Goal: Task Accomplishment & Management: Manage account settings

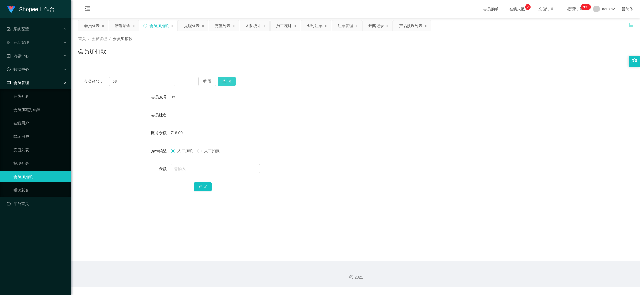
click at [159, 80] on input "08" at bounding box center [142, 81] width 66 height 9
type input "168"
drag, startPoint x: 240, startPoint y: 76, endPoint x: 235, endPoint y: 77, distance: 5.1
click at [239, 77] on div "会员账号： 168 重 置 查 询 会员账号 08 会员姓名 账号余额 718.00 操作类型 人工加款 人工扣款 金额 确 定" at bounding box center [356, 137] width 556 height 133
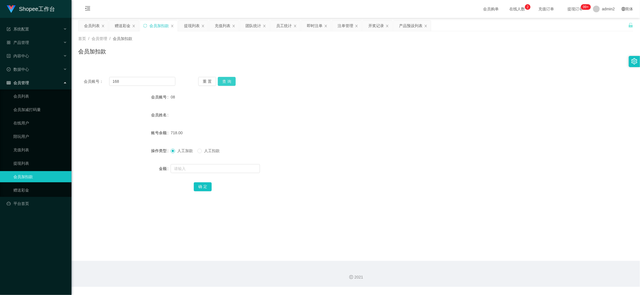
click at [232, 79] on button "查 询" at bounding box center [227, 81] width 18 height 9
click at [243, 169] on input "text" at bounding box center [215, 168] width 89 height 9
type input "16"
drag, startPoint x: 199, startPoint y: 183, endPoint x: 213, endPoint y: 181, distance: 14.9
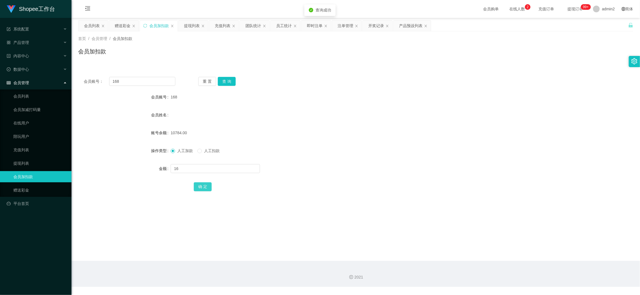
click at [199, 183] on button "确 定" at bounding box center [203, 186] width 18 height 9
click at [357, 162] on form "会员账号 168 会员姓名 账号余额 10784.00 操作类型 人工加款 人工扣款 金额 16 确 定" at bounding box center [356, 141] width 556 height 101
drag, startPoint x: 501, startPoint y: 252, endPoint x: 457, endPoint y: 222, distance: 52.5
click at [500, 251] on main "关闭左侧 关闭右侧 关闭其它 刷新页面 会员列表 赠送彩金 会员加扣款 提现列表 充值列表 团队统计 员工统计 即时注单 注单管理 开奖记录 产品预设列表 首…" at bounding box center [356, 139] width 569 height 243
click at [124, 25] on div "赠送彩金" at bounding box center [123, 25] width 16 height 11
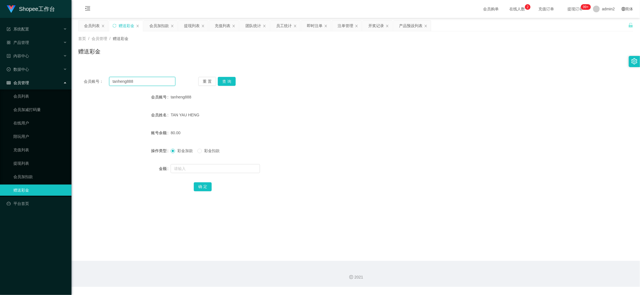
click at [153, 86] on input "tanheng888" at bounding box center [142, 81] width 66 height 9
click at [153, 85] on input "tanheng888" at bounding box center [142, 81] width 66 height 9
drag, startPoint x: 153, startPoint y: 85, endPoint x: 169, endPoint y: 85, distance: 15.7
click at [153, 85] on input "tanheng888" at bounding box center [142, 81] width 66 height 9
paste input "sharon0616"
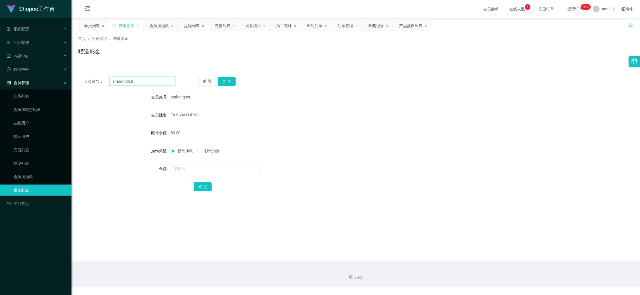
type input "sharon0616"
click at [235, 82] on div "重 置 查 询" at bounding box center [244, 81] width 92 height 9
click at [232, 83] on button "查 询" at bounding box center [227, 81] width 18 height 9
click at [246, 170] on input "text" at bounding box center [215, 168] width 89 height 9
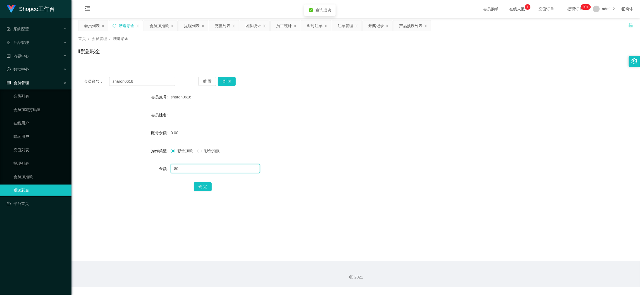
type input "80"
click at [202, 191] on div "确 定" at bounding box center [356, 186] width 324 height 11
click at [202, 185] on button "确 定" at bounding box center [203, 186] width 18 height 9
click at [353, 158] on form "会员账号 sharon0616 会员姓名 账号余额 80.00 操作类型 彩金加款 彩金扣款 金额 确 定" at bounding box center [356, 141] width 556 height 101
drag, startPoint x: 503, startPoint y: 260, endPoint x: 368, endPoint y: 161, distance: 167.2
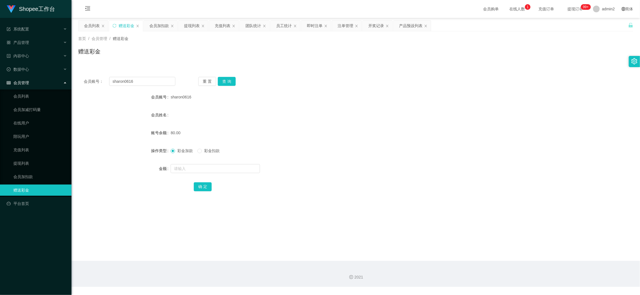
click at [504, 259] on main "关闭左侧 关闭右侧 关闭其它 刷新页面 会员列表 赠送彩金 会员加扣款 提现列表 充值列表 团队统计 员工统计 即时注单 注单管理 开奖记录 产品预设列表 首…" at bounding box center [356, 139] width 569 height 243
click at [155, 80] on input "sharon0616" at bounding box center [142, 81] width 66 height 9
paste input "foongyi"
type input "foongyi"
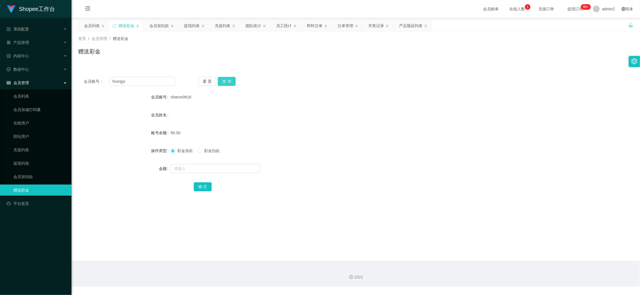
drag, startPoint x: 227, startPoint y: 83, endPoint x: 227, endPoint y: 88, distance: 5.4
click at [227, 83] on button "查 询" at bounding box center [227, 81] width 18 height 9
click at [236, 168] on input "text" at bounding box center [215, 168] width 89 height 9
type input "80"
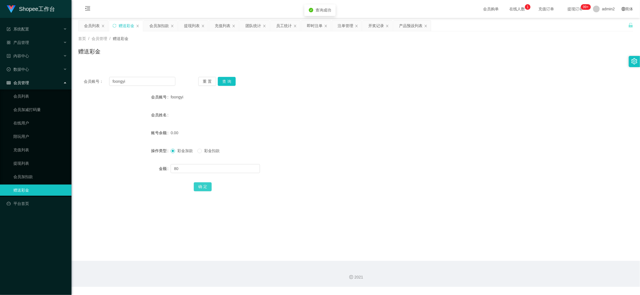
drag, startPoint x: 199, startPoint y: 185, endPoint x: 203, endPoint y: 186, distance: 4.9
click at [199, 185] on button "确 定" at bounding box center [203, 186] width 18 height 9
click at [368, 163] on div "80" at bounding box center [333, 168] width 324 height 11
drag, startPoint x: 417, startPoint y: 86, endPoint x: 428, endPoint y: 85, distance: 10.6
click at [417, 86] on div "会员账号： foongyi 重 置 查 询" at bounding box center [356, 81] width 556 height 9
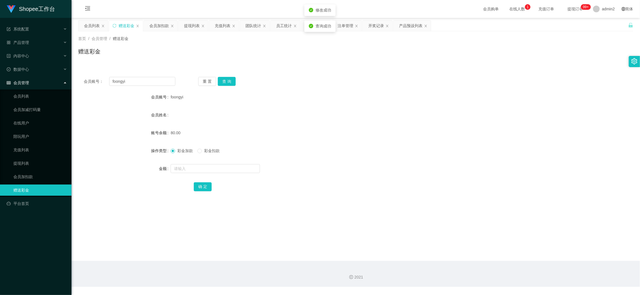
click at [501, 77] on div "会员账号： foongyi 重 置 查 询" at bounding box center [356, 81] width 556 height 9
click at [155, 26] on div "会员加扣款" at bounding box center [159, 25] width 20 height 11
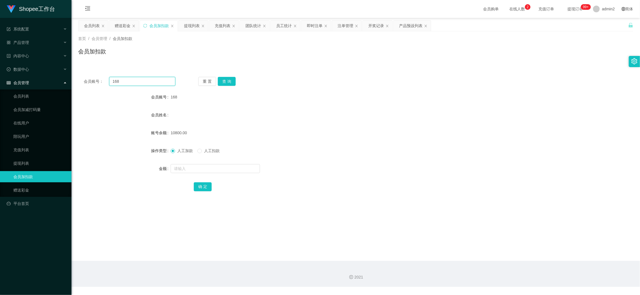
click at [156, 81] on input "168" at bounding box center [142, 81] width 66 height 9
paste input "0"
type input "08"
drag, startPoint x: 230, startPoint y: 82, endPoint x: 238, endPoint y: 97, distance: 17.6
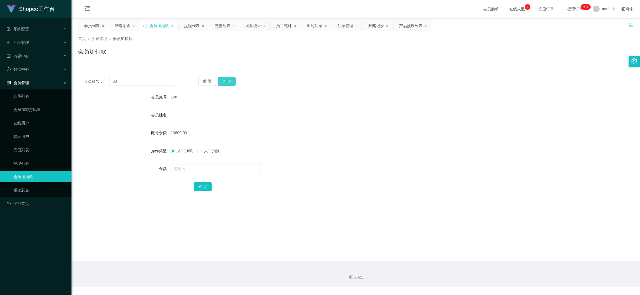
click at [230, 82] on button "查 询" at bounding box center [227, 81] width 18 height 9
click at [250, 169] on input "text" at bounding box center [215, 168] width 89 height 9
click at [250, 169] on input "1" at bounding box center [215, 168] width 89 height 9
type input "16"
drag, startPoint x: 200, startPoint y: 185, endPoint x: 237, endPoint y: 184, distance: 36.9
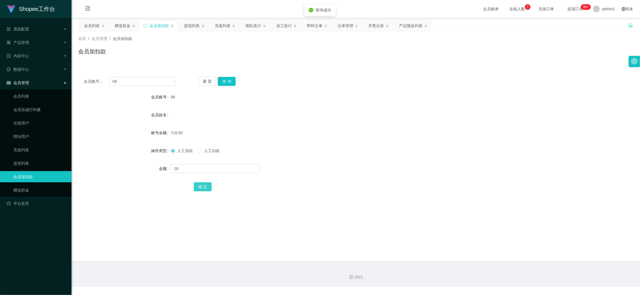
click at [200, 185] on button "确 定" at bounding box center [203, 186] width 18 height 9
drag, startPoint x: 481, startPoint y: 263, endPoint x: 263, endPoint y: 144, distance: 248.2
click at [480, 262] on div "2021" at bounding box center [356, 274] width 569 height 26
click at [145, 77] on input "08" at bounding box center [142, 81] width 66 height 9
click at [157, 80] on input "08" at bounding box center [142, 81] width 66 height 9
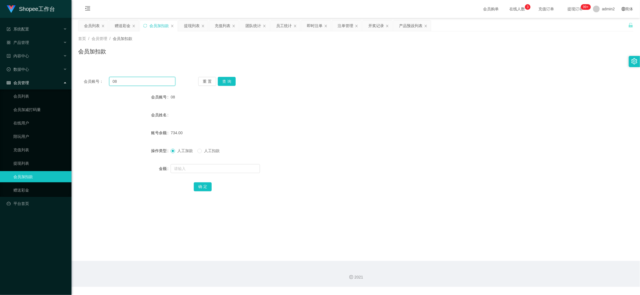
click at [157, 80] on input "08" at bounding box center [142, 81] width 66 height 9
paste input "98"
click at [153, 78] on input "0898" at bounding box center [142, 81] width 66 height 9
click at [154, 83] on input "0898" at bounding box center [142, 81] width 66 height 9
drag, startPoint x: 154, startPoint y: 83, endPoint x: 205, endPoint y: 84, distance: 50.9
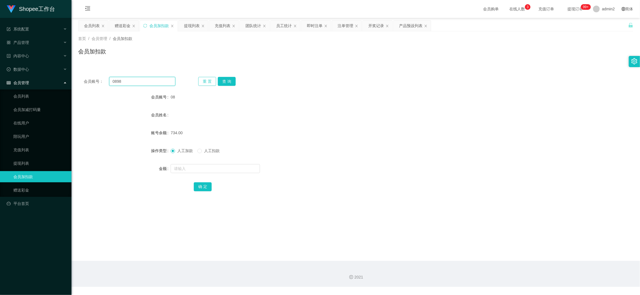
click at [156, 83] on input "0898" at bounding box center [142, 81] width 66 height 9
paste input "text"
type input "98"
click at [227, 80] on button "查 询" at bounding box center [227, 81] width 18 height 9
click at [245, 167] on input "text" at bounding box center [215, 168] width 89 height 9
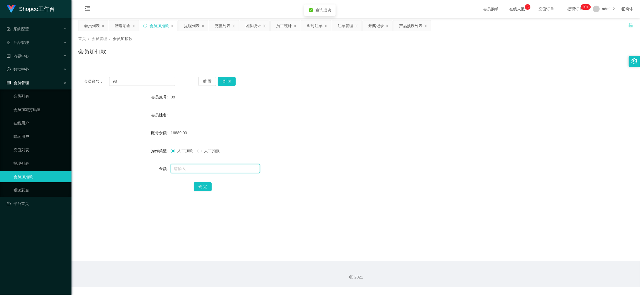
click at [246, 167] on input "text" at bounding box center [215, 168] width 89 height 9
type input "16"
click at [202, 187] on button "确 定" at bounding box center [203, 186] width 18 height 9
click at [120, 21] on div "赠送彩金" at bounding box center [123, 25] width 16 height 11
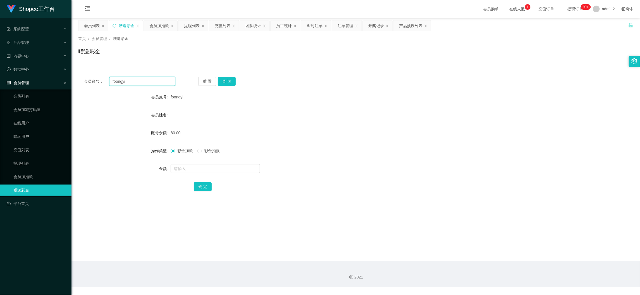
click at [152, 80] on input "foongyi" at bounding box center [142, 81] width 66 height 9
paste input "Nana1998"
type input "Nana1998"
drag, startPoint x: 225, startPoint y: 80, endPoint x: 226, endPoint y: 84, distance: 3.6
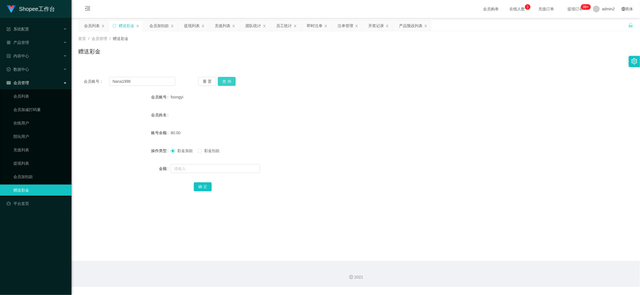
click at [225, 80] on button "查 询" at bounding box center [227, 81] width 18 height 9
click at [239, 164] on input "text" at bounding box center [215, 168] width 89 height 9
click at [240, 168] on input "text" at bounding box center [215, 168] width 89 height 9
type input "80"
drag, startPoint x: 201, startPoint y: 183, endPoint x: 308, endPoint y: 170, distance: 107.6
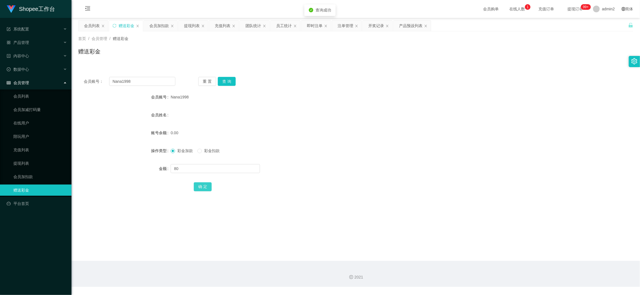
click at [201, 183] on button "确 定" at bounding box center [203, 186] width 18 height 9
click at [371, 154] on div "彩金加款 彩金扣款" at bounding box center [333, 150] width 324 height 11
drag, startPoint x: 512, startPoint y: 253, endPoint x: 445, endPoint y: 201, distance: 84.6
click at [512, 254] on main "关闭左侧 关闭右侧 关闭其它 刷新页面 会员列表 赠送彩金 会员加扣款 提现列表 充值列表 团队统计 员工统计 即时注单 注单管理 开奖记录 产品预设列表 首…" at bounding box center [356, 139] width 569 height 243
click at [190, 22] on div "提现列表" at bounding box center [192, 25] width 16 height 11
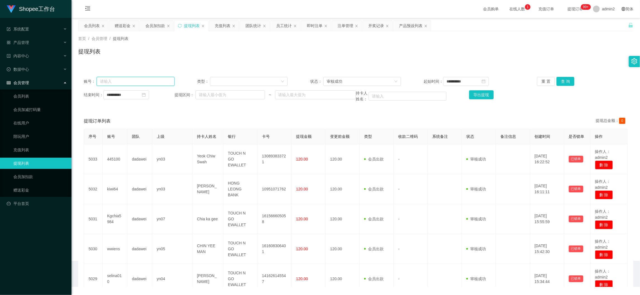
click at [160, 77] on input "text" at bounding box center [136, 81] width 78 height 9
click at [160, 78] on input "text" at bounding box center [136, 81] width 78 height 9
paste input "Nana1998"
type input "Nana1998"
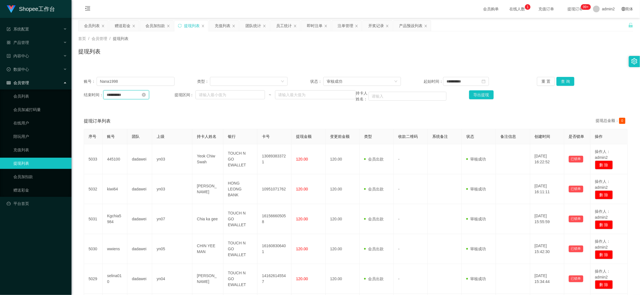
click at [136, 95] on input "**********" at bounding box center [126, 94] width 46 height 9
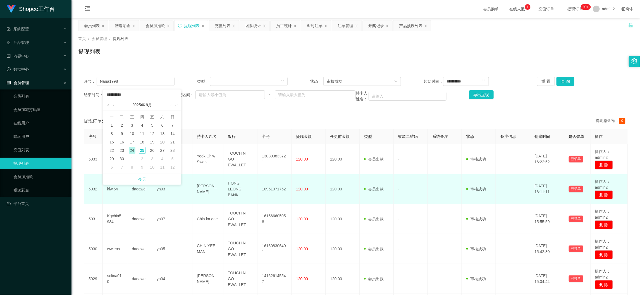
drag, startPoint x: 143, startPoint y: 178, endPoint x: 149, endPoint y: 178, distance: 5.9
click at [143, 178] on link "今天" at bounding box center [142, 179] width 8 height 11
type input "**********"
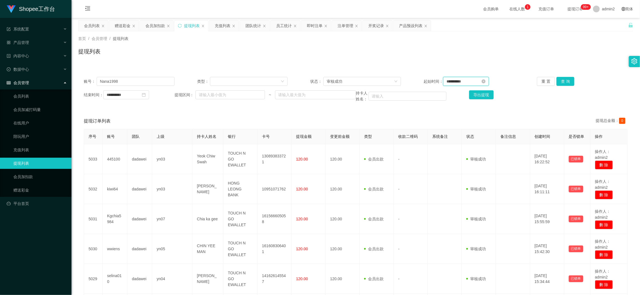
click at [460, 81] on input "**********" at bounding box center [466, 81] width 46 height 9
click at [483, 166] on link "今天" at bounding box center [480, 165] width 8 height 11
type input "**********"
click at [369, 82] on div "审核成功" at bounding box center [360, 81] width 67 height 8
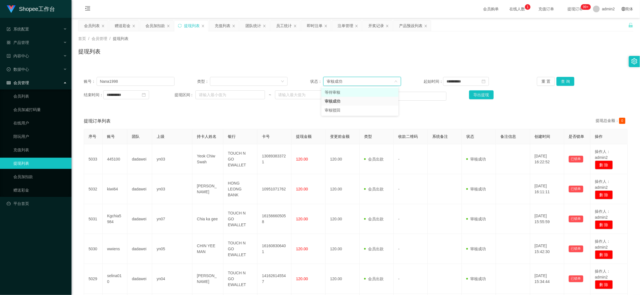
click at [359, 92] on li "等待审核" at bounding box center [360, 92] width 77 height 9
click at [562, 79] on button "查 询" at bounding box center [566, 81] width 18 height 9
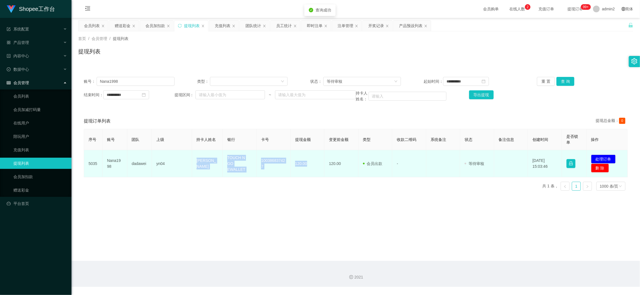
drag, startPoint x: 185, startPoint y: 158, endPoint x: 324, endPoint y: 168, distance: 139.8
click at [321, 168] on tr "5035 Nana1998 dadawei yn04 [PERSON_NAME] TOUCH N GO EWALLET 100386837427 120.00…" at bounding box center [356, 163] width 544 height 27
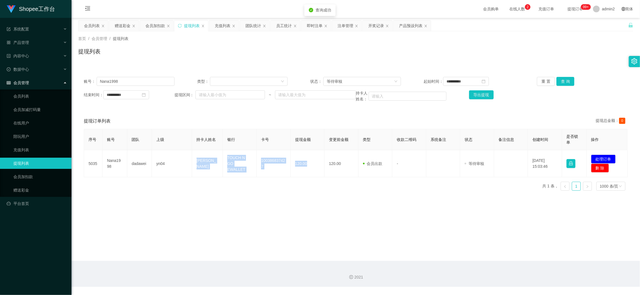
copy tr "[PERSON_NAME] TOUCH N GO EWALLET 100386837427 120.00"
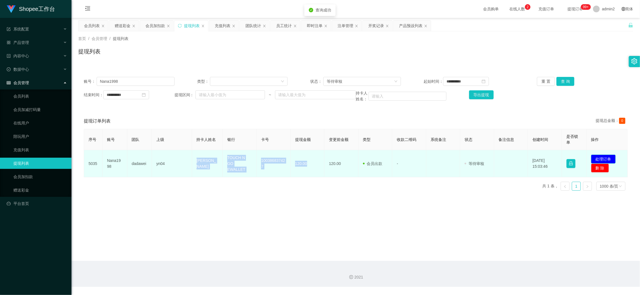
click at [594, 159] on button "处理订单" at bounding box center [604, 159] width 25 height 9
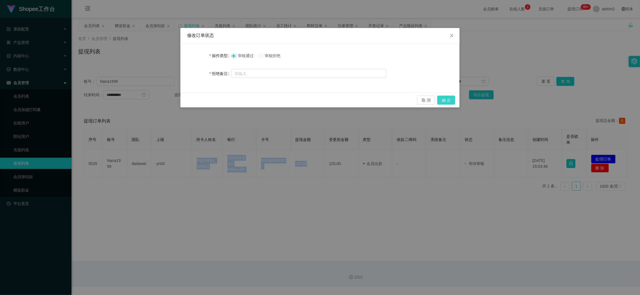
click at [448, 100] on button "确 定" at bounding box center [447, 100] width 18 height 9
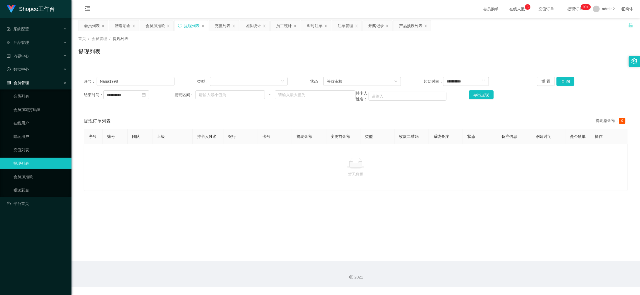
click at [516, 252] on main "**********" at bounding box center [356, 139] width 569 height 243
click at [120, 26] on div "赠送彩金" at bounding box center [123, 25] width 16 height 11
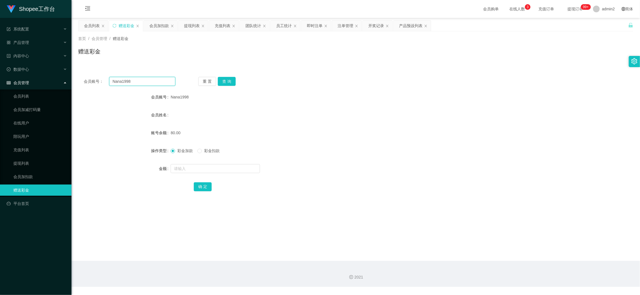
click at [163, 81] on input "Nana1998" at bounding box center [142, 81] width 66 height 9
paste input "Jasonthee"
type input "Jasonthee"
click at [222, 81] on button "查 询" at bounding box center [227, 81] width 18 height 9
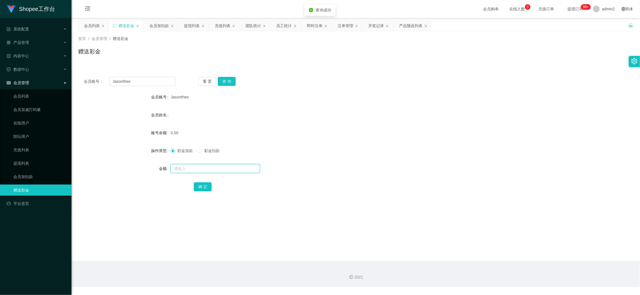
click at [244, 168] on input "text" at bounding box center [215, 168] width 89 height 9
type input "80"
click at [205, 186] on button "确 定" at bounding box center [203, 186] width 18 height 9
click at [383, 158] on form "会员账号 Jasonthee 会员姓名 账号余额 0.00 操作类型 彩金加款 彩金扣款 金额 确 定" at bounding box center [356, 141] width 556 height 101
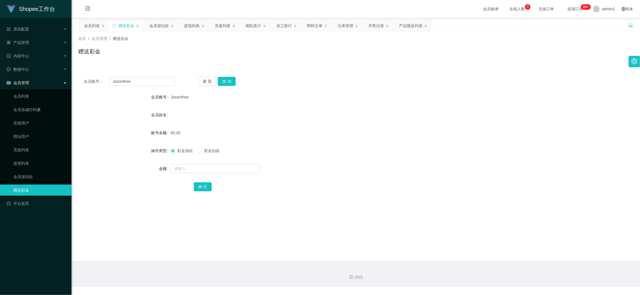
click at [497, 253] on main "关闭左侧 关闭右侧 关闭其它 刷新页面 会员列表 赠送彩金 会员加扣款 提现列表 充值列表 团队统计 员工统计 即时注单 注单管理 开奖记录 产品预设列表 首…" at bounding box center [356, 139] width 569 height 243
click at [147, 83] on input "Jasonthee" at bounding box center [142, 81] width 66 height 9
paste input "MLphuah"
type input "MLphuah"
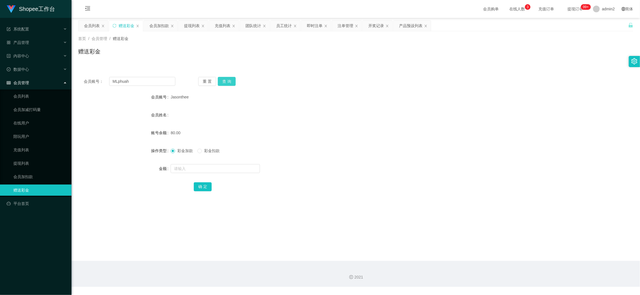
click at [221, 84] on button "查 询" at bounding box center [227, 81] width 18 height 9
click at [240, 168] on input "text" at bounding box center [215, 168] width 89 height 9
type input "80"
click at [205, 185] on button "确 定" at bounding box center [203, 186] width 18 height 9
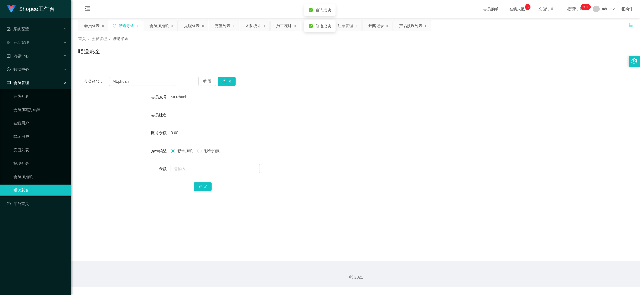
click at [341, 161] on form "会员账号 MLPhuah 会员姓名 账号余额 0.00 操作类型 彩金加款 彩金扣款 金额 确 定" at bounding box center [356, 141] width 556 height 101
click at [394, 255] on main "关闭左侧 关闭右侧 关闭其它 刷新页面 会员列表 赠送彩金 会员加扣款 提现列表 充值列表 团队统计 员工统计 即时注单 注单管理 开奖记录 产品预设列表 首…" at bounding box center [356, 139] width 569 height 243
click at [160, 23] on div "会员加扣款" at bounding box center [159, 25] width 20 height 11
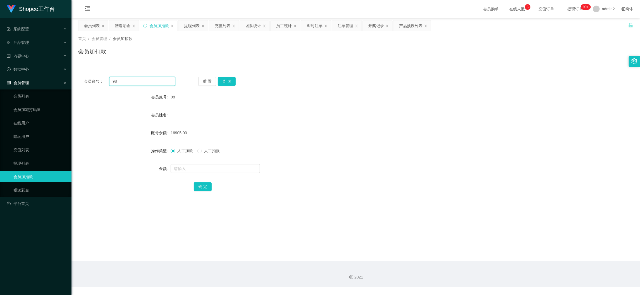
click at [152, 80] on input "98" at bounding box center [142, 81] width 66 height 9
paste input "060"
type input "060"
click at [228, 78] on button "查 询" at bounding box center [227, 81] width 18 height 9
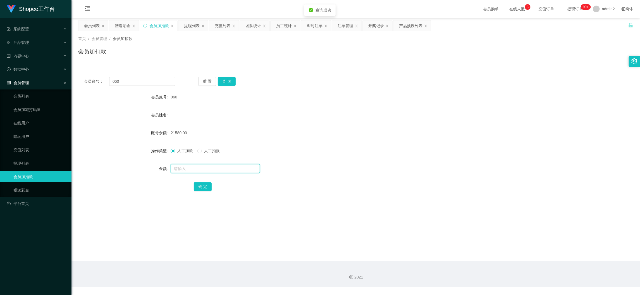
click at [239, 168] on input "text" at bounding box center [215, 168] width 89 height 9
type input "16"
drag, startPoint x: 198, startPoint y: 182, endPoint x: 218, endPoint y: 179, distance: 19.8
click at [198, 182] on button "确 定" at bounding box center [203, 186] width 18 height 9
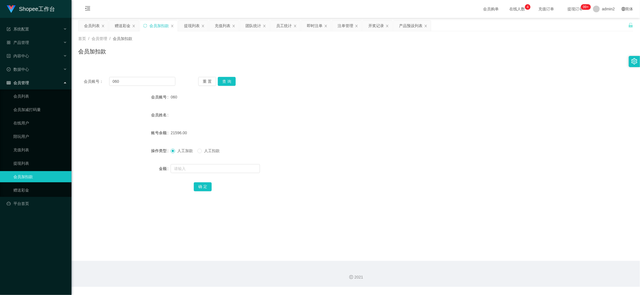
click at [453, 255] on main "关闭左侧 关闭右侧 关闭其它 刷新页面 会员列表 赠送彩金 会员加扣款 提现列表 充值列表 团队统计 员工统计 即时注单 注单管理 开奖记录 产品预设列表 首…" at bounding box center [356, 139] width 569 height 243
click at [163, 84] on input "060" at bounding box center [142, 81] width 66 height 9
paste input "5"
type input "5"
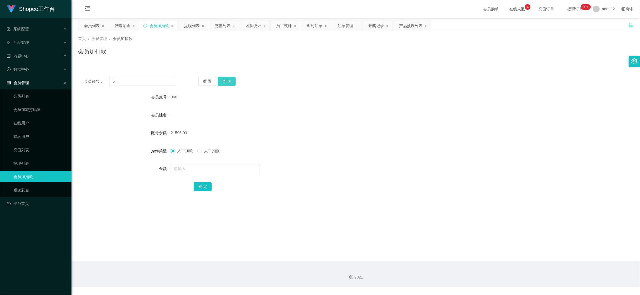
click at [224, 82] on button "查 询" at bounding box center [227, 81] width 18 height 9
click at [240, 166] on input "text" at bounding box center [215, 168] width 89 height 9
type input "6"
type input "16"
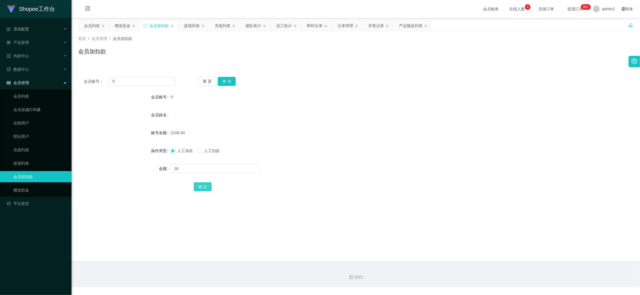
click at [201, 187] on button "确 定" at bounding box center [203, 186] width 18 height 9
click at [93, 24] on div "会员列表" at bounding box center [92, 25] width 16 height 11
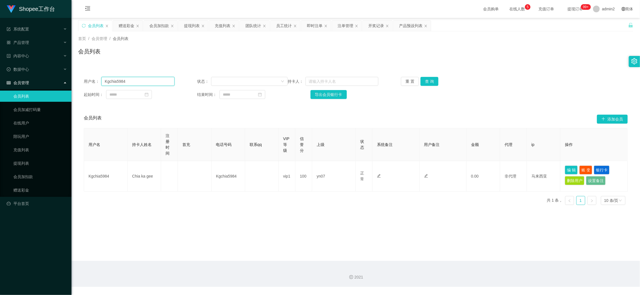
click at [153, 81] on input "Kgchia5984" at bounding box center [137, 81] width 73 height 9
paste input "Jasonthee"
type input "Jasonthee"
click at [426, 78] on button "查 询" at bounding box center [430, 81] width 18 height 9
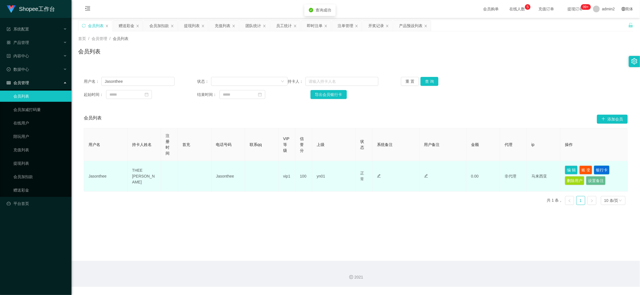
click at [606, 168] on button "银行卡" at bounding box center [602, 169] width 16 height 9
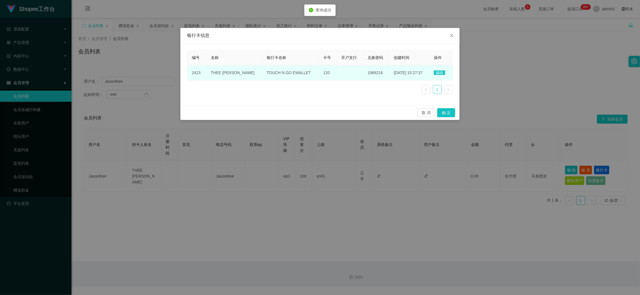
click at [441, 73] on span "编辑" at bounding box center [439, 72] width 11 height 4
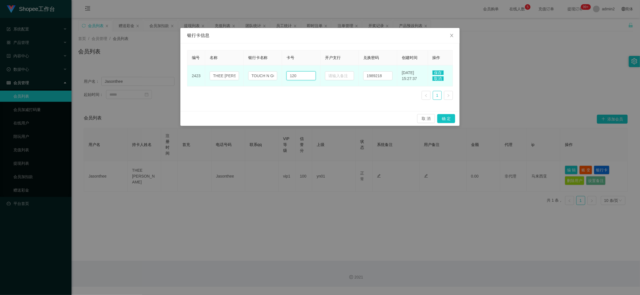
click at [300, 77] on input "120" at bounding box center [301, 75] width 29 height 9
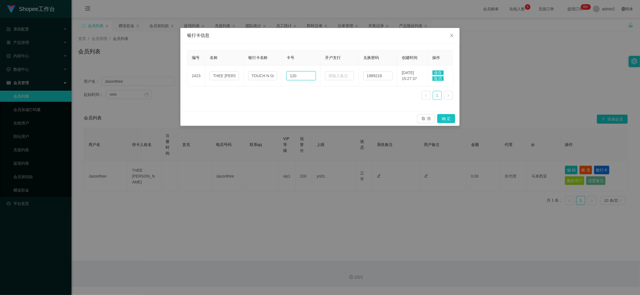
paste input "81205009234"
type input "181205009234"
drag, startPoint x: 438, startPoint y: 72, endPoint x: 438, endPoint y: 75, distance: 3.1
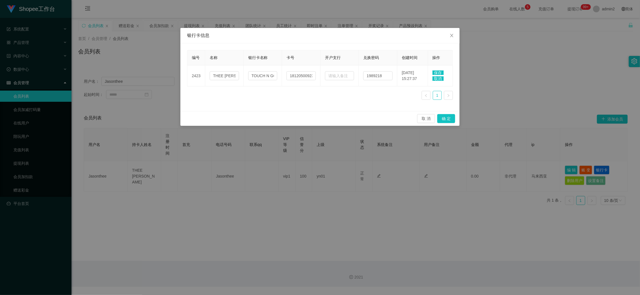
click at [438, 72] on span "保存" at bounding box center [438, 72] width 11 height 4
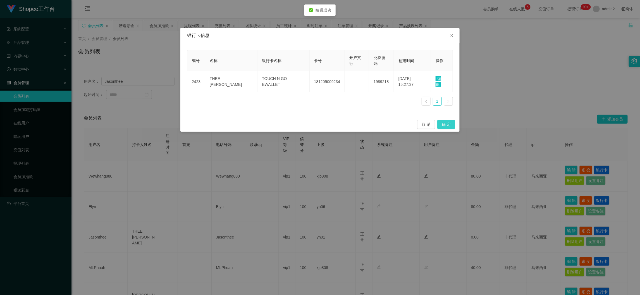
click at [451, 120] on button "确 定" at bounding box center [447, 124] width 18 height 9
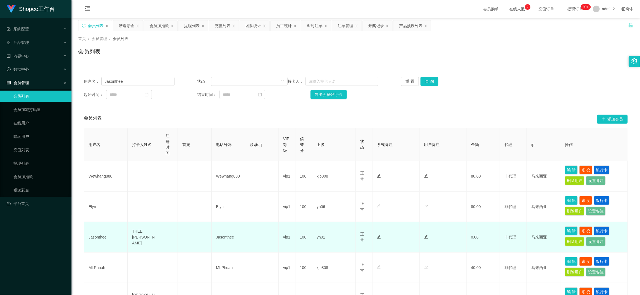
click at [452, 257] on td at bounding box center [443, 267] width 47 height 30
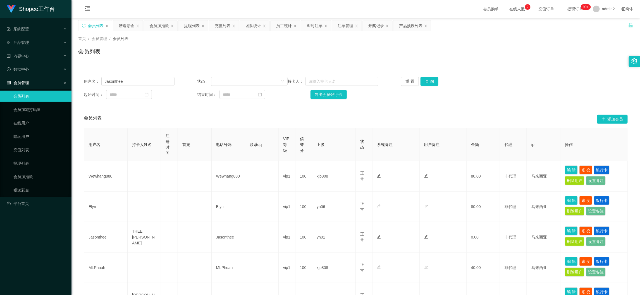
click at [200, 32] on div "首页 / 会员管理 / 会员列表 / 会员列表" at bounding box center [356, 47] width 569 height 33
click at [194, 25] on div "提现列表" at bounding box center [192, 25] width 16 height 11
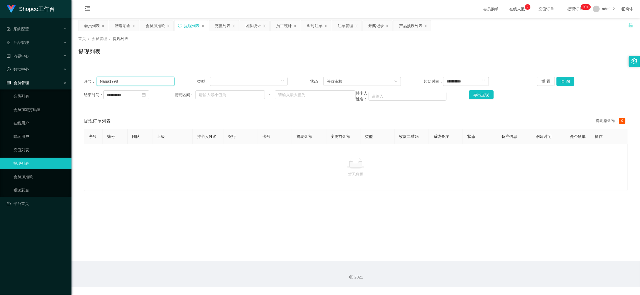
click at [149, 79] on input "Nana1998" at bounding box center [136, 81] width 78 height 9
paste input "Jasonthee"
type input "Jasonthee"
drag, startPoint x: 563, startPoint y: 79, endPoint x: 541, endPoint y: 91, distance: 24.6
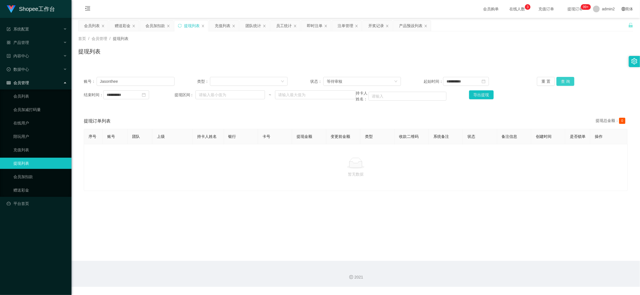
click at [563, 79] on button "查 询" at bounding box center [566, 81] width 18 height 9
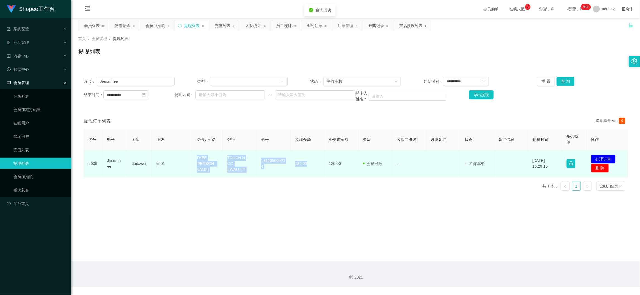
drag, startPoint x: 194, startPoint y: 158, endPoint x: 306, endPoint y: 173, distance: 112.2
click at [306, 173] on tr "5036 [PERSON_NAME] yn01 THEE LIAN IUAN TOUCH N GO EWALLET 181205009234 120.00 1…" at bounding box center [356, 163] width 544 height 27
copy tr "THEE LIAN IUAN TOUCH N GO EWALLET 181205009234 120.00"
click at [603, 157] on button "处理订单" at bounding box center [604, 159] width 25 height 9
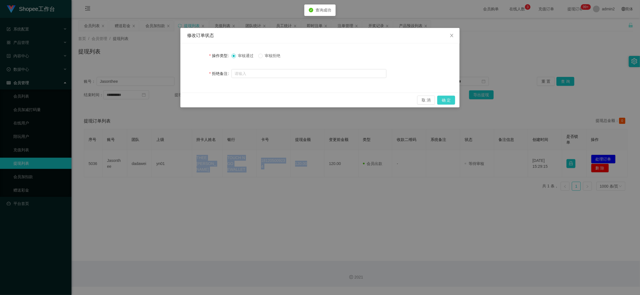
click at [451, 101] on button "确 定" at bounding box center [447, 100] width 18 height 9
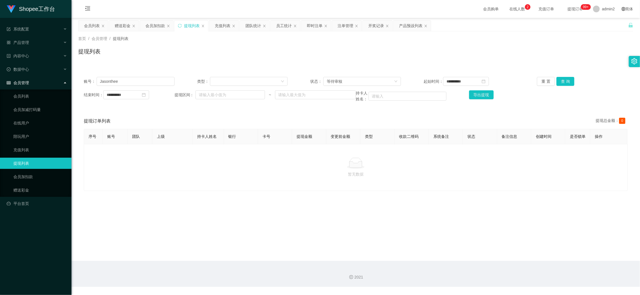
drag, startPoint x: 501, startPoint y: 276, endPoint x: 500, endPoint y: 272, distance: 4.2
click at [501, 276] on div "2021" at bounding box center [356, 277] width 560 height 6
click at [146, 78] on input "Jasonthee" at bounding box center [136, 81] width 78 height 9
paste input "foongyi"
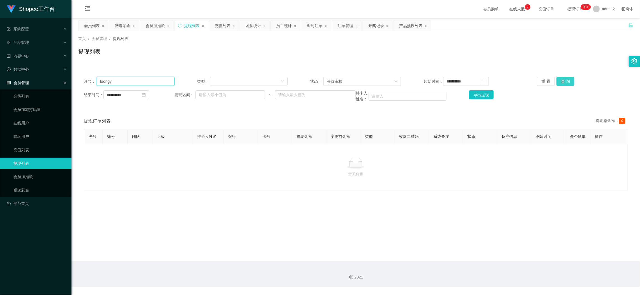
type input "foongyi"
click at [566, 79] on button "查 询" at bounding box center [566, 81] width 18 height 9
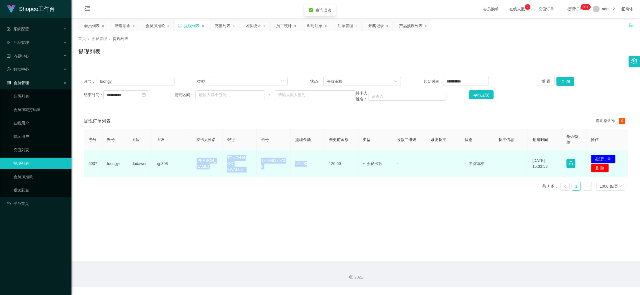
drag, startPoint x: 192, startPoint y: 157, endPoint x: 322, endPoint y: 168, distance: 129.8
click at [322, 168] on tr "5037 foongyi dadawei xjp808 [PERSON_NAME] yi TOUCH N GO EWALLET 180046370708 12…" at bounding box center [356, 163] width 544 height 27
copy tr "[PERSON_NAME] yi TOUCH N GO EWALLET 180046370708 120.00"
drag, startPoint x: 594, startPoint y: 159, endPoint x: 589, endPoint y: 159, distance: 4.8
click at [594, 159] on button "处理订单" at bounding box center [604, 159] width 25 height 9
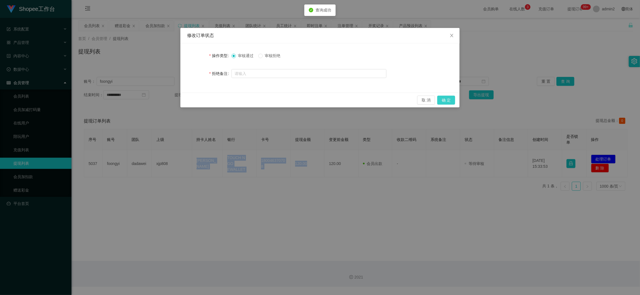
click at [445, 98] on button "确 定" at bounding box center [447, 100] width 18 height 9
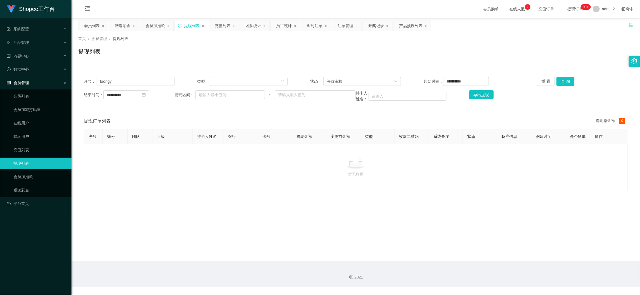
drag, startPoint x: 495, startPoint y: 274, endPoint x: 358, endPoint y: 191, distance: 159.6
click at [495, 274] on div "2021" at bounding box center [356, 277] width 560 height 6
click at [159, 29] on div "会员加扣款" at bounding box center [156, 25] width 20 height 11
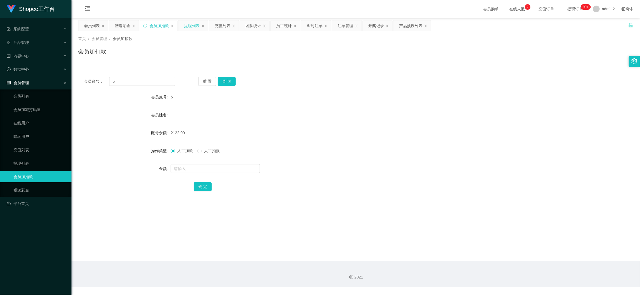
click at [201, 22] on div "提现列表" at bounding box center [194, 25] width 30 height 11
click at [194, 23] on div "提现列表" at bounding box center [192, 25] width 16 height 11
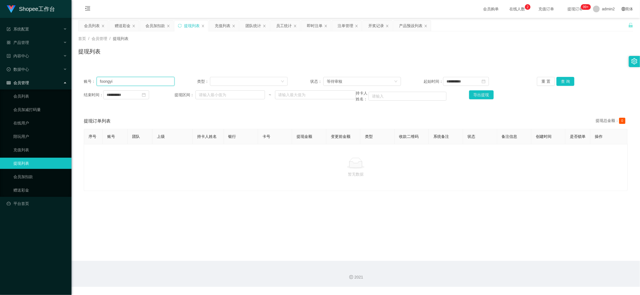
click at [149, 78] on input "foongyi" at bounding box center [136, 81] width 78 height 9
drag, startPoint x: 149, startPoint y: 78, endPoint x: 367, endPoint y: 90, distance: 218.3
click at [149, 79] on input "foongyi" at bounding box center [136, 81] width 78 height 9
paste input "Elyn"
click at [564, 76] on div "**********" at bounding box center [356, 89] width 556 height 36
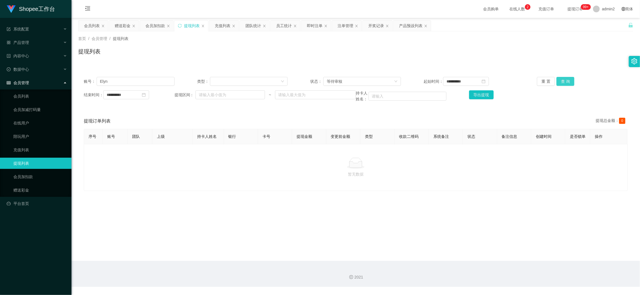
click at [563, 78] on button "查 询" at bounding box center [566, 81] width 18 height 9
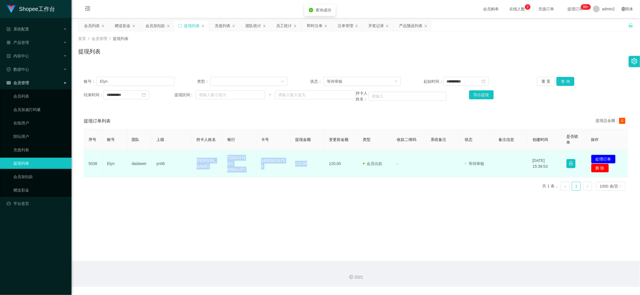
drag, startPoint x: 189, startPoint y: 158, endPoint x: 318, endPoint y: 172, distance: 130.4
click at [318, 172] on tr "5038 Elyn dadawei yn06 [PERSON_NAME] TOUCH N GO EWALLET 140836131755 120.00 120…" at bounding box center [356, 163] width 544 height 27
copy tr "[PERSON_NAME] TOUCH N GO EWALLET 140836131755 120.00"
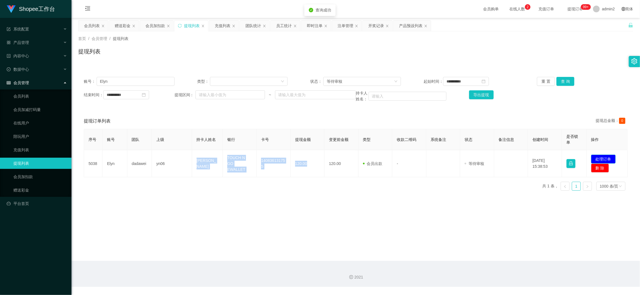
click at [596, 158] on button "处理订单" at bounding box center [604, 159] width 25 height 9
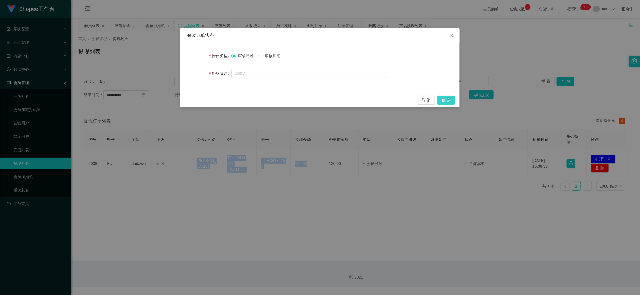
click at [448, 96] on button "确 定" at bounding box center [447, 100] width 18 height 9
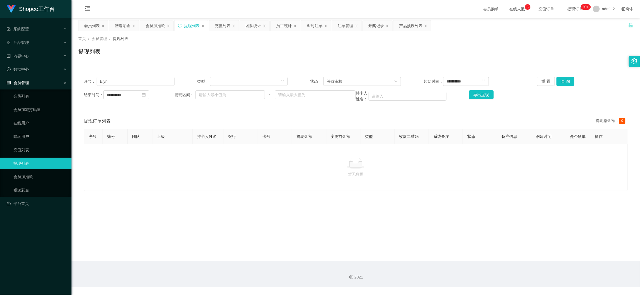
drag, startPoint x: 494, startPoint y: 275, endPoint x: 494, endPoint y: 271, distance: 4.5
click at [494, 271] on div "2021" at bounding box center [356, 274] width 569 height 26
click at [166, 80] on input "Elyn" at bounding box center [136, 81] width 78 height 9
paste input "Wewhang880"
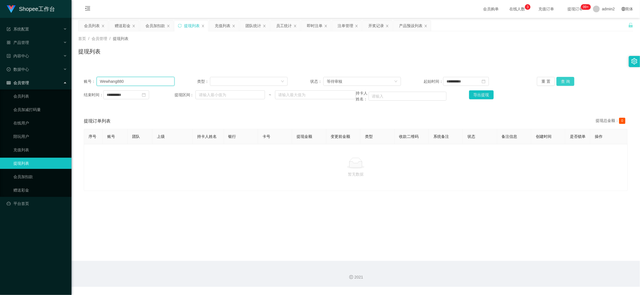
type input "Wewhang880"
click at [564, 83] on button "查 询" at bounding box center [566, 81] width 18 height 9
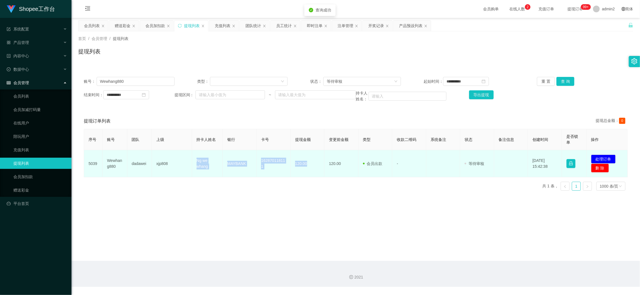
drag, startPoint x: 194, startPoint y: 158, endPoint x: 312, endPoint y: 167, distance: 118.3
click at [312, 167] on tr "5039 Wewhang880 dadawei xjp808 Ng we whang MAYBANK 162870118111 120.00 120.00 会…" at bounding box center [356, 163] width 544 height 27
copy tr "Ng we whang MAYBANK 162870118111 120.00"
click at [600, 158] on button "处理订单" at bounding box center [604, 159] width 25 height 9
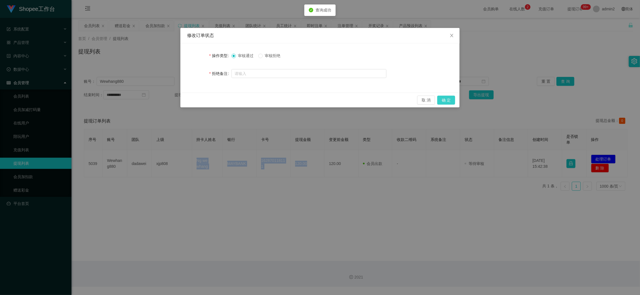
click at [451, 101] on button "确 定" at bounding box center [447, 100] width 18 height 9
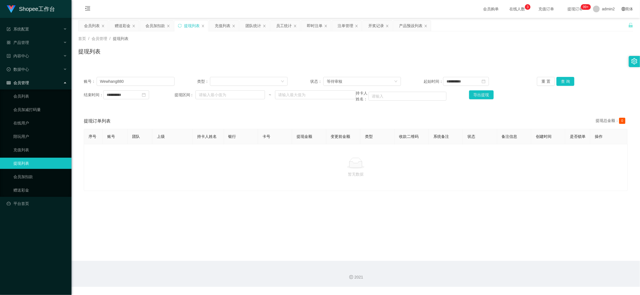
drag, startPoint x: 507, startPoint y: 262, endPoint x: 393, endPoint y: 179, distance: 141.3
click at [506, 257] on section "**********" at bounding box center [356, 143] width 569 height 287
click at [118, 25] on div "赠送彩金" at bounding box center [123, 25] width 16 height 11
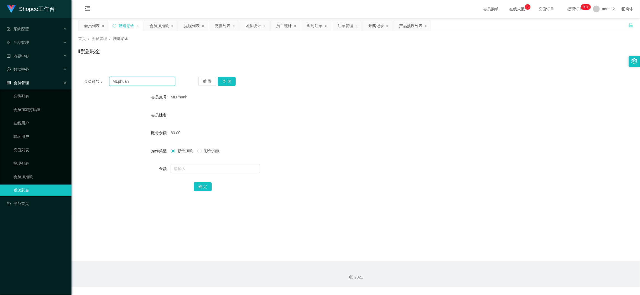
click at [145, 84] on input "MLphuah" at bounding box center [142, 81] width 66 height 9
paste input "0182027109"
type input "0182027109"
click at [221, 81] on button "查 询" at bounding box center [227, 81] width 18 height 9
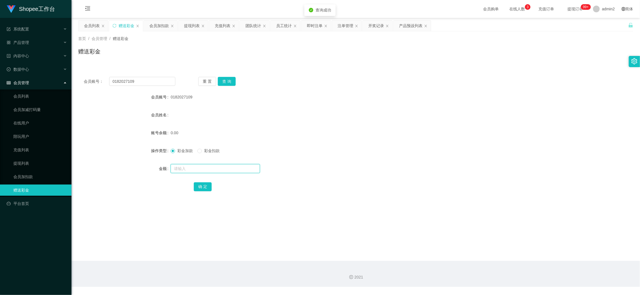
click at [238, 170] on input "text" at bounding box center [215, 168] width 89 height 9
click at [238, 168] on input "text" at bounding box center [215, 168] width 89 height 9
type input "80"
click at [202, 188] on button "确 定" at bounding box center [203, 186] width 18 height 9
click at [375, 164] on div at bounding box center [333, 168] width 324 height 11
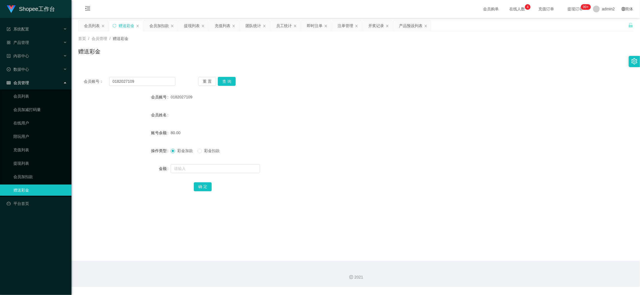
drag, startPoint x: 481, startPoint y: 257, endPoint x: 449, endPoint y: 234, distance: 39.1
click at [481, 257] on main "关闭左侧 关闭右侧 关闭其它 刷新页面 会员列表 赠送彩金 会员加扣款 提现列表 充值列表 团队统计 员工统计 即时注单 注单管理 开奖记录 产品预设列表 首…" at bounding box center [356, 139] width 569 height 243
click at [93, 25] on div "会员列表" at bounding box center [92, 25] width 16 height 11
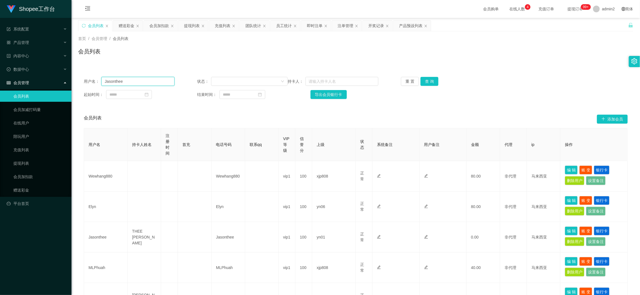
click at [157, 86] on input "Jasonthee" at bounding box center [137, 81] width 73 height 9
click at [157, 85] on input "Jasonthee" at bounding box center [137, 81] width 73 height 9
paste input "Elyn"
type input "Elyn"
drag, startPoint x: 425, startPoint y: 82, endPoint x: 484, endPoint y: 103, distance: 62.5
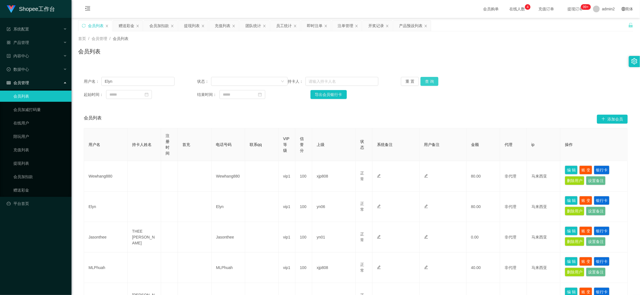
click at [425, 82] on button "查 询" at bounding box center [430, 81] width 18 height 9
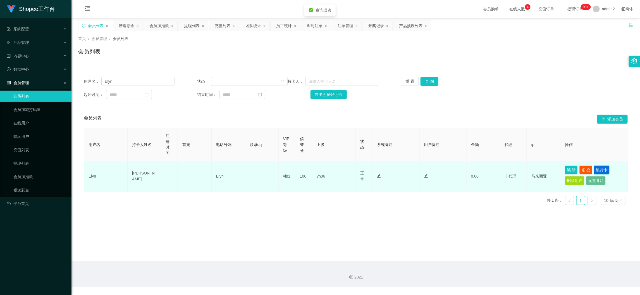
click at [597, 167] on button "银行卡" at bounding box center [602, 169] width 16 height 9
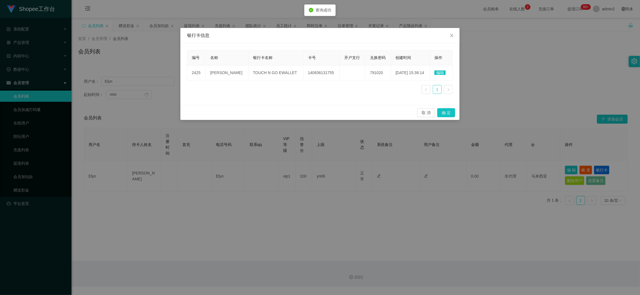
click at [436, 70] on span "编辑" at bounding box center [440, 72] width 11 height 4
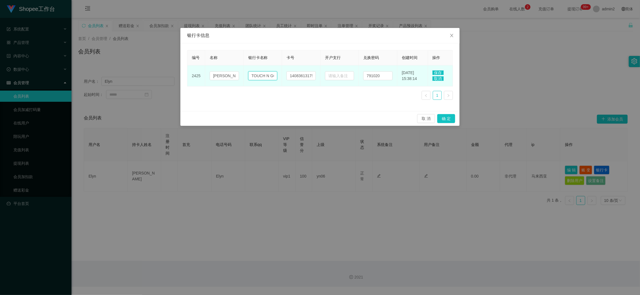
click at [258, 75] on input "TOUCH N GO EWALLET" at bounding box center [262, 75] width 29 height 9
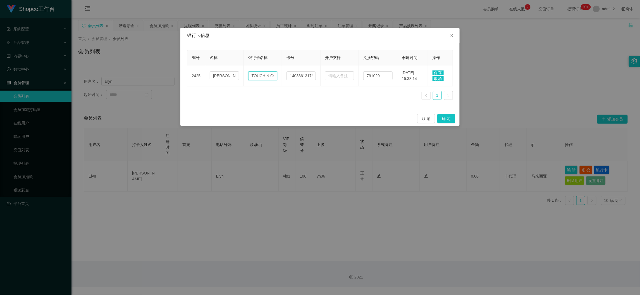
paste input "Public bank"
type input "Public bank"
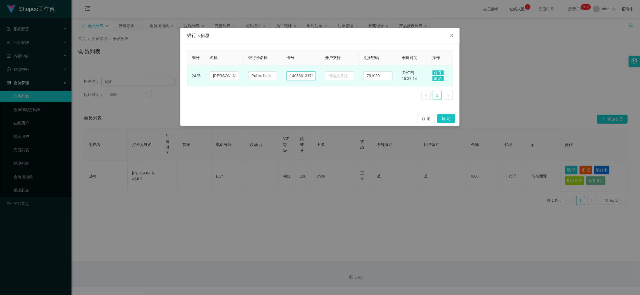
click at [299, 79] on input "140836131755" at bounding box center [301, 75] width 29 height 9
paste input "5107271614"
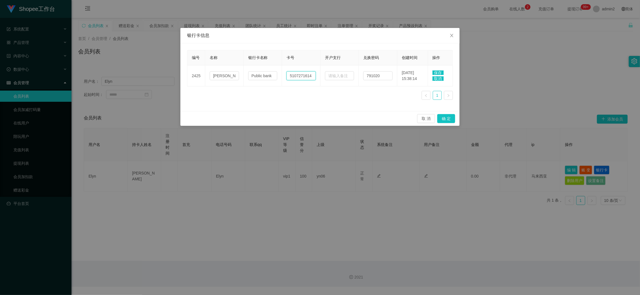
type input "5107271614"
click at [441, 71] on span "保存" at bounding box center [438, 72] width 11 height 4
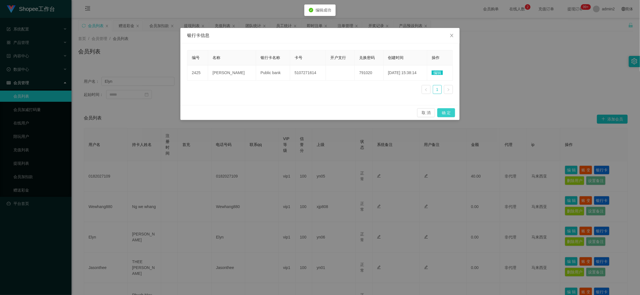
click at [447, 112] on button "确 定" at bounding box center [447, 112] width 18 height 9
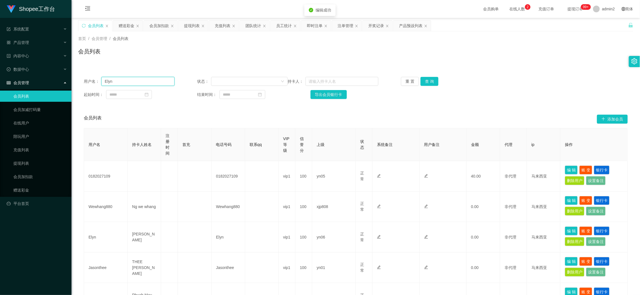
drag, startPoint x: 118, startPoint y: 82, endPoint x: 96, endPoint y: 80, distance: 22.4
click at [96, 80] on div "用户名： [PERSON_NAME]" at bounding box center [129, 81] width 91 height 9
click at [189, 27] on div "提现列表" at bounding box center [192, 25] width 16 height 11
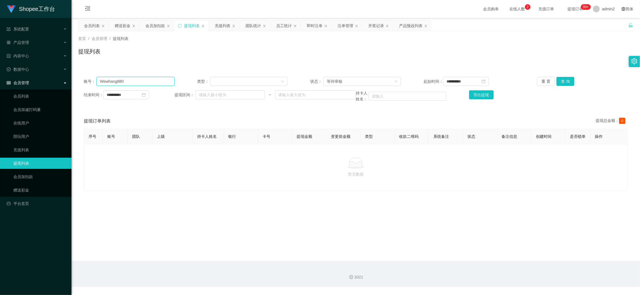
click at [150, 79] on input "Wewhang880" at bounding box center [136, 81] width 78 height 9
paste input "Elyn"
type input "Elyn"
click at [561, 79] on button "查 询" at bounding box center [566, 81] width 18 height 9
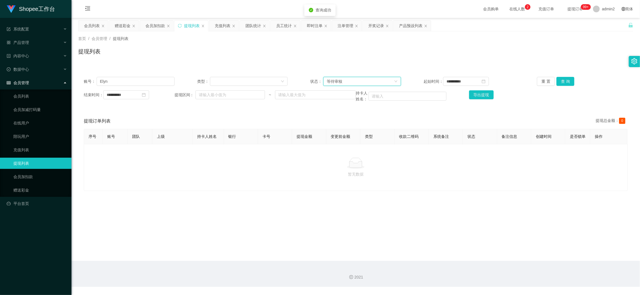
click at [373, 81] on div "等待审核" at bounding box center [360, 81] width 67 height 8
click at [343, 102] on li "审核成功" at bounding box center [360, 101] width 77 height 9
click at [563, 84] on button "查 询" at bounding box center [566, 81] width 18 height 9
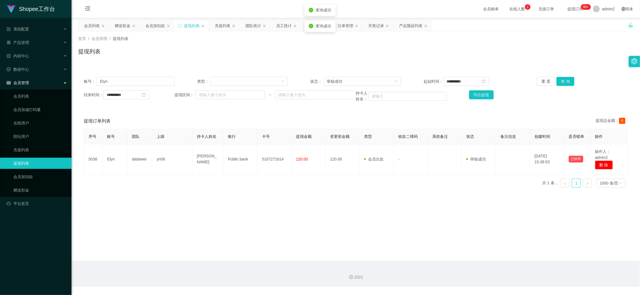
click at [268, 202] on main "**********" at bounding box center [356, 139] width 569 height 243
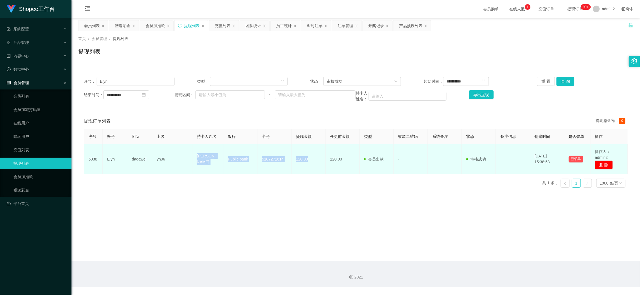
drag, startPoint x: 220, startPoint y: 162, endPoint x: 316, endPoint y: 164, distance: 96.2
click at [316, 164] on tr "5038 Elyn dadawei yn06 Wan Yee Ling Public bank 5107271614 120.00 120.00 会员出款 人…" at bounding box center [356, 159] width 544 height 30
copy tr "[PERSON_NAME] Public bank 5107271614 120.00"
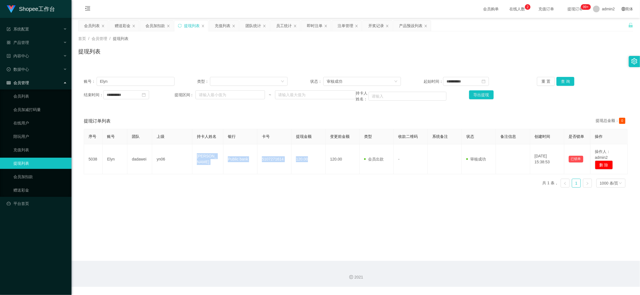
click at [267, 193] on main "**********" at bounding box center [356, 139] width 569 height 243
click at [358, 82] on div "审核成功" at bounding box center [360, 81] width 67 height 8
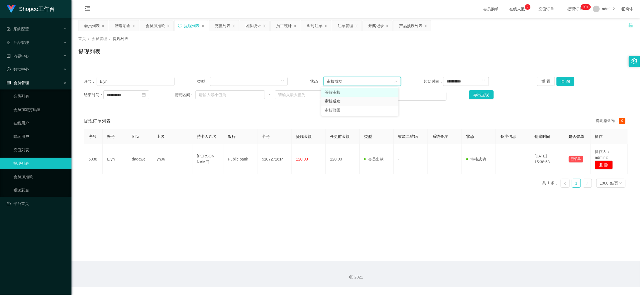
click at [349, 91] on li "等待审核" at bounding box center [360, 92] width 77 height 9
click at [558, 80] on button "查 询" at bounding box center [566, 81] width 18 height 9
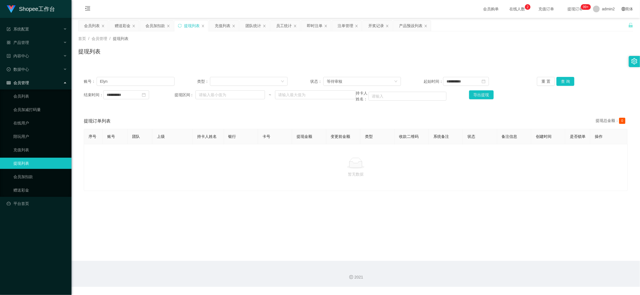
drag, startPoint x: 502, startPoint y: 252, endPoint x: 401, endPoint y: 181, distance: 122.9
click at [502, 253] on main "**********" at bounding box center [356, 139] width 569 height 243
click at [158, 89] on div "**********" at bounding box center [356, 89] width 556 height 36
click at [158, 80] on input "Elyn" at bounding box center [136, 81] width 78 height 9
drag, startPoint x: 158, startPoint y: 80, endPoint x: 186, endPoint y: 80, distance: 28.8
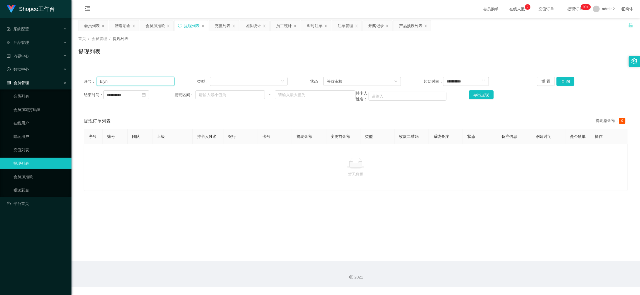
click at [158, 80] on input "Elyn" at bounding box center [136, 81] width 78 height 9
paste input "MLPhuah"
click at [557, 81] on button "查 询" at bounding box center [566, 81] width 18 height 9
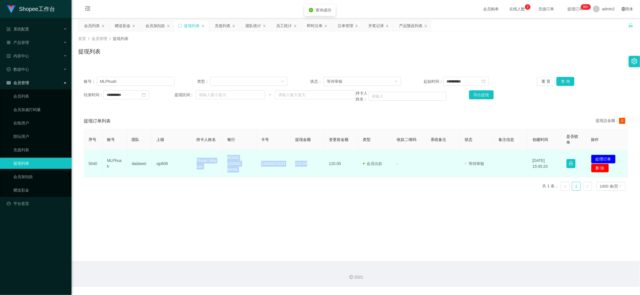
drag, startPoint x: 190, startPoint y: 158, endPoint x: 309, endPoint y: 168, distance: 119.0
click at [309, 168] on tr "5040 MLPhuah dadawei xjp808 Phuah May [PERSON_NAME] LEONG BANK 15800023433 120.…" at bounding box center [356, 163] width 544 height 27
copy tr "[PERSON_NAME] LEONG BANK 15800023433 120.00"
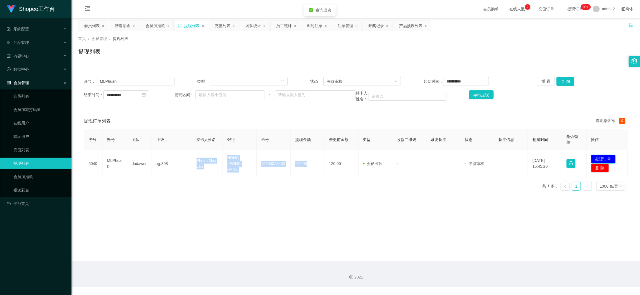
click at [601, 156] on button "处理订单" at bounding box center [604, 159] width 25 height 9
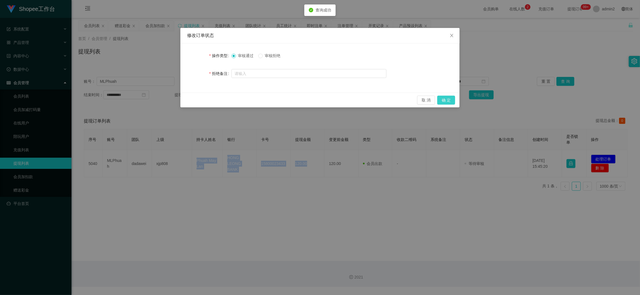
click at [449, 102] on button "确 定" at bounding box center [447, 100] width 18 height 9
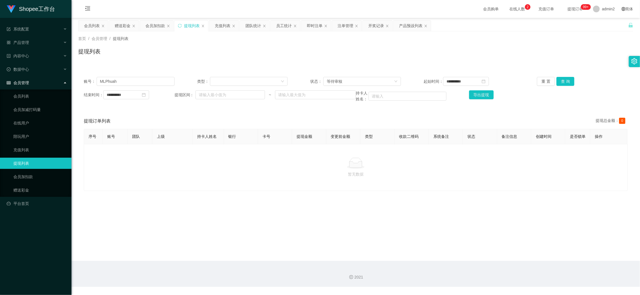
drag, startPoint x: 509, startPoint y: 255, endPoint x: 480, endPoint y: 200, distance: 62.2
click at [511, 246] on main "**********" at bounding box center [356, 139] width 569 height 243
click at [157, 82] on input "MLPhuah" at bounding box center [136, 81] width 78 height 9
drag, startPoint x: 157, startPoint y: 82, endPoint x: 241, endPoint y: 80, distance: 83.9
click at [157, 82] on input "MLPhuah" at bounding box center [136, 81] width 78 height 9
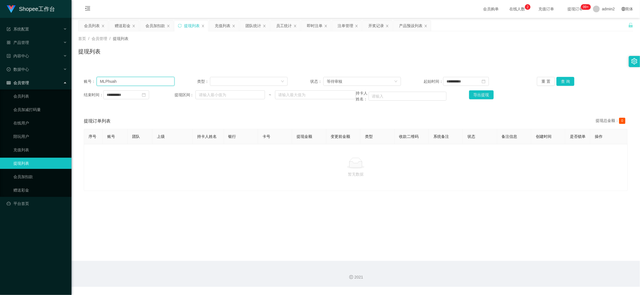
paste input "0182027109"
type input "0182027109"
click at [561, 83] on button "查 询" at bounding box center [566, 81] width 18 height 9
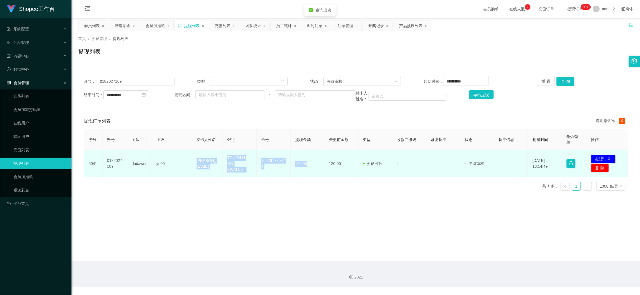
drag, startPoint x: 193, startPoint y: 164, endPoint x: 316, endPoint y: 168, distance: 123.0
click at [316, 168] on tr "5041 0182027109 dadawei yn05 [PERSON_NAME] siew lian TOUCH N GO EWALLET 1602617…" at bounding box center [356, 163] width 544 height 27
copy tr "[PERSON_NAME] siew lian TOUCH N GO EWALLET 160261730474 120.00"
click at [599, 157] on button "处理订单" at bounding box center [604, 159] width 25 height 9
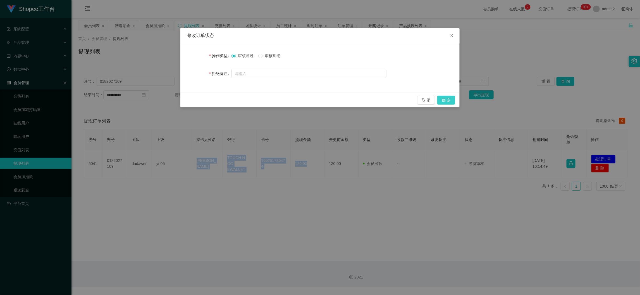
drag, startPoint x: 451, startPoint y: 98, endPoint x: 472, endPoint y: 104, distance: 22.4
click at [451, 98] on button "确 定" at bounding box center [447, 100] width 18 height 9
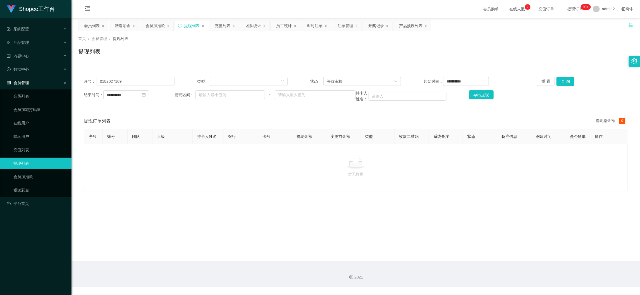
click at [499, 255] on main "**********" at bounding box center [356, 139] width 569 height 243
click at [155, 28] on div "会员加扣款" at bounding box center [156, 25] width 20 height 11
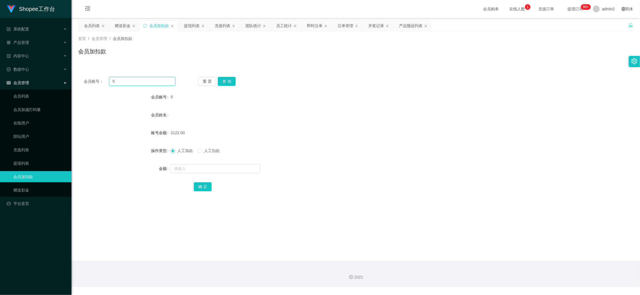
click at [144, 85] on input "5" at bounding box center [142, 81] width 66 height 9
drag, startPoint x: 144, startPoint y: 85, endPoint x: 167, endPoint y: 88, distance: 23.2
click at [144, 85] on input "5" at bounding box center [142, 81] width 66 height 9
paste input "08"
type input "08"
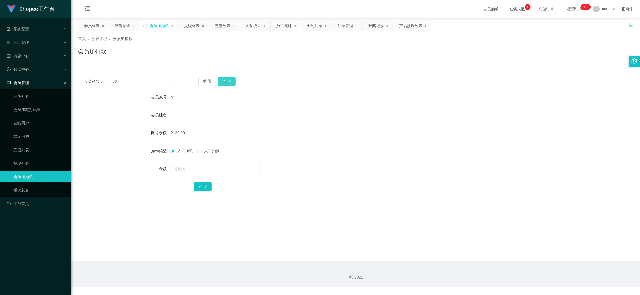
click at [226, 79] on button "查 询" at bounding box center [227, 81] width 18 height 9
click at [236, 171] on input "text" at bounding box center [215, 168] width 89 height 9
click at [237, 171] on input "text" at bounding box center [215, 168] width 89 height 9
type input "16"
click at [202, 184] on button "确 定" at bounding box center [203, 186] width 18 height 9
